Goal: Navigation & Orientation: Go to known website

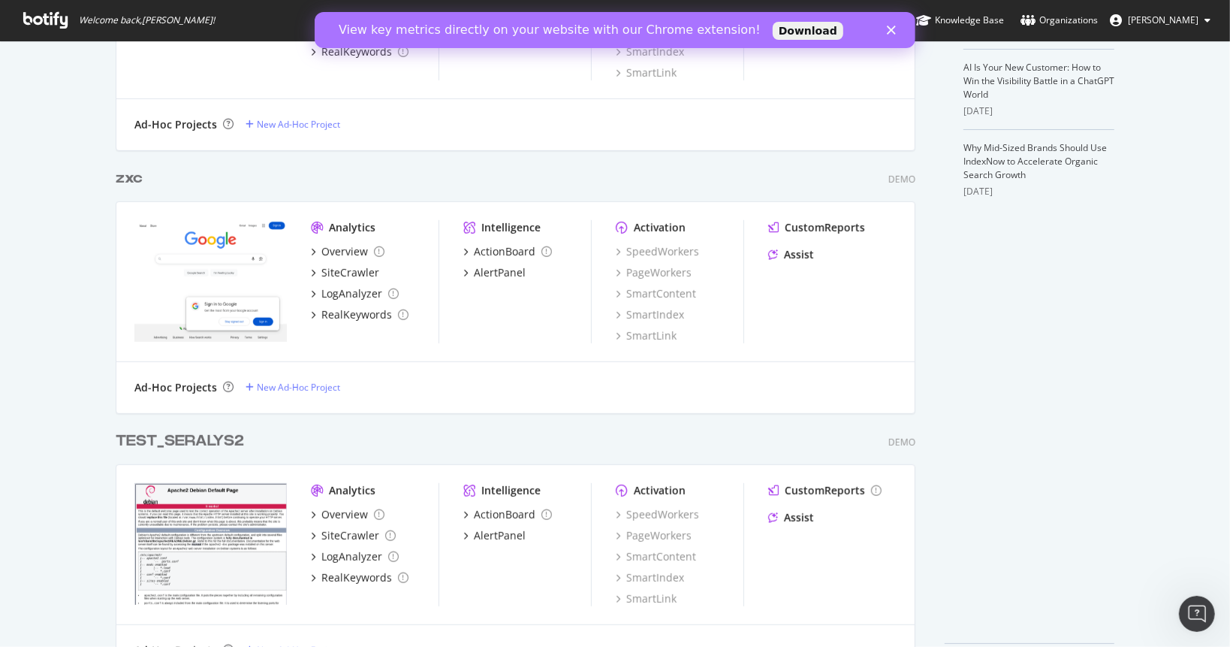
scroll to position [523, 0]
